Goal: Communication & Community: Connect with others

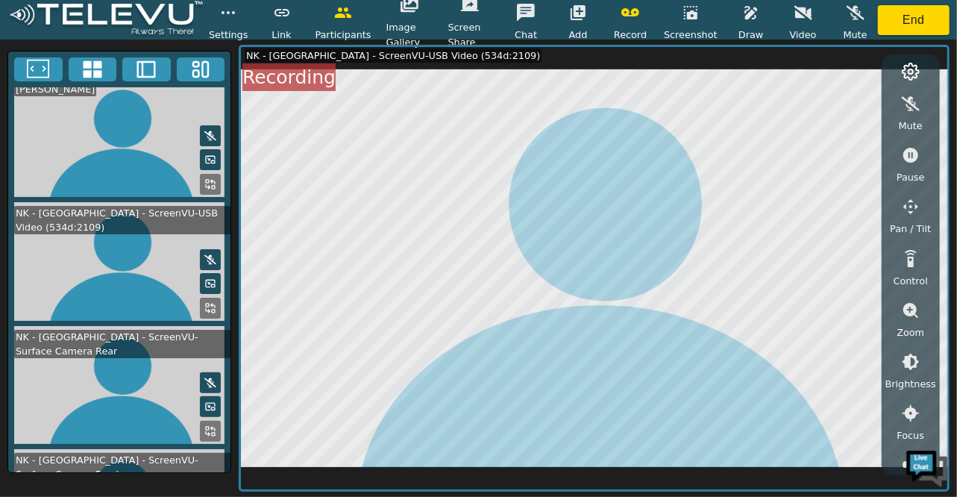
scroll to position [4, 0]
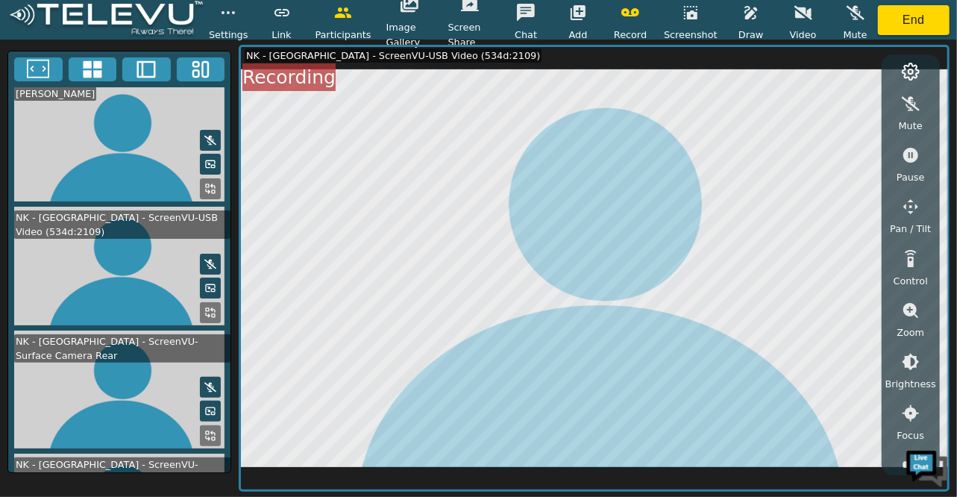
click at [207, 135] on icon at bounding box center [210, 140] width 12 height 10
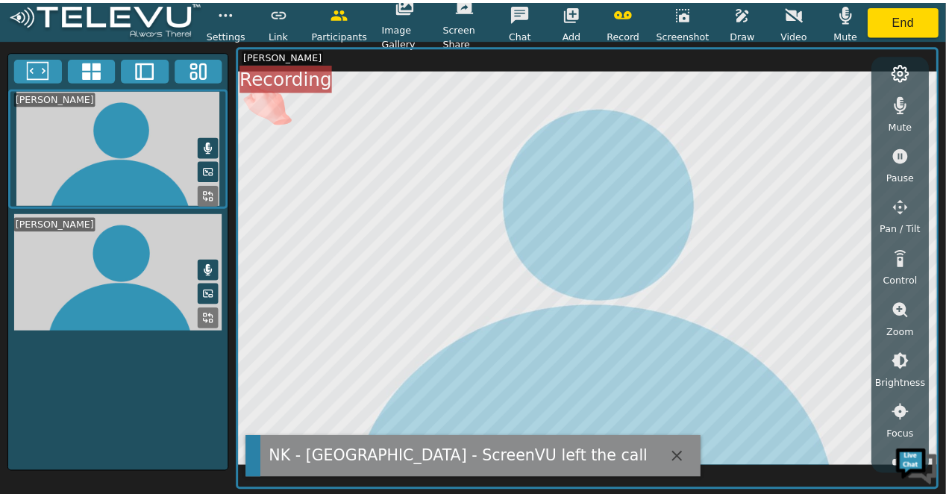
scroll to position [0, 0]
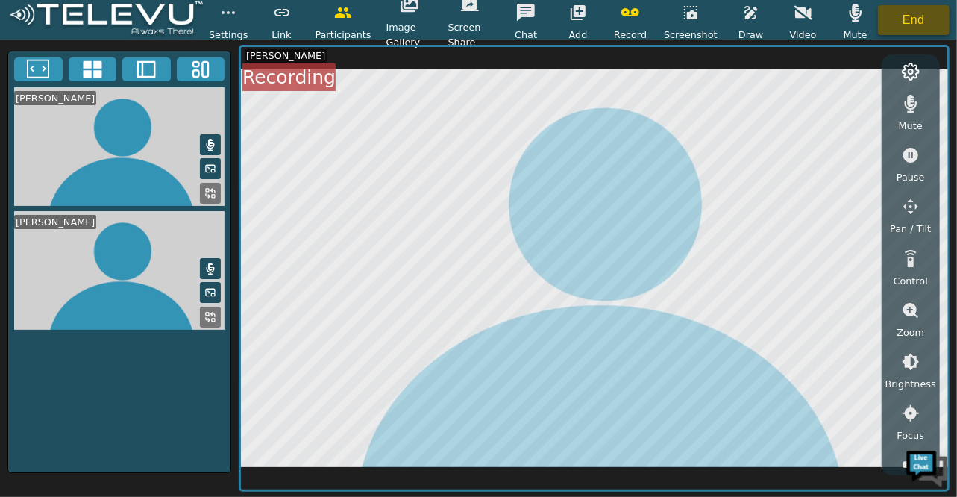
click at [910, 19] on button "End" at bounding box center [914, 20] width 72 height 30
